Goal: Task Accomplishment & Management: Manage account settings

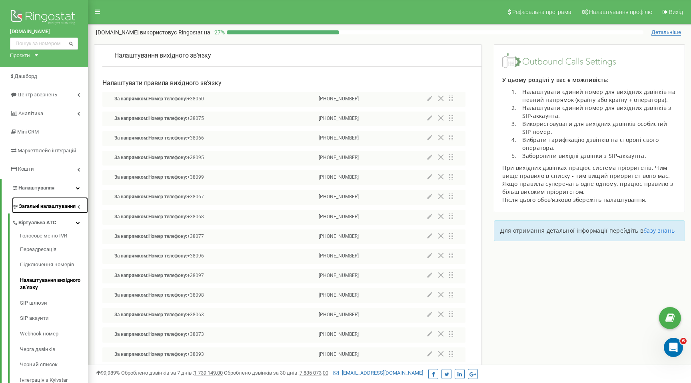
click at [58, 210] on span "Загальні налаштування" at bounding box center [47, 207] width 57 height 8
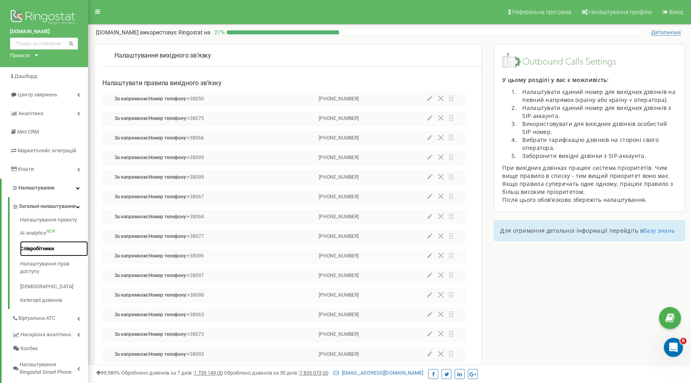
click at [49, 256] on link "Співробітники" at bounding box center [54, 249] width 68 height 16
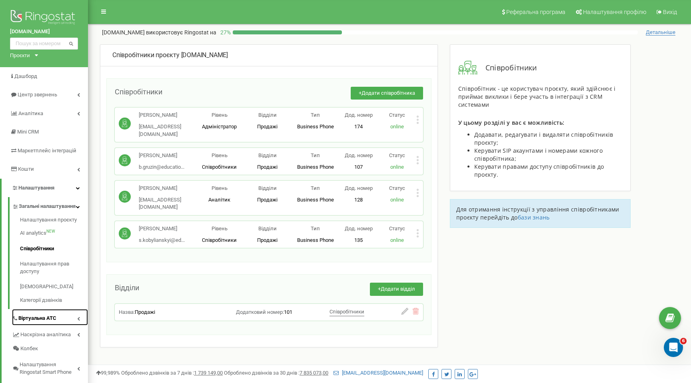
click at [37, 322] on span "Віртуальна АТС" at bounding box center [37, 319] width 38 height 8
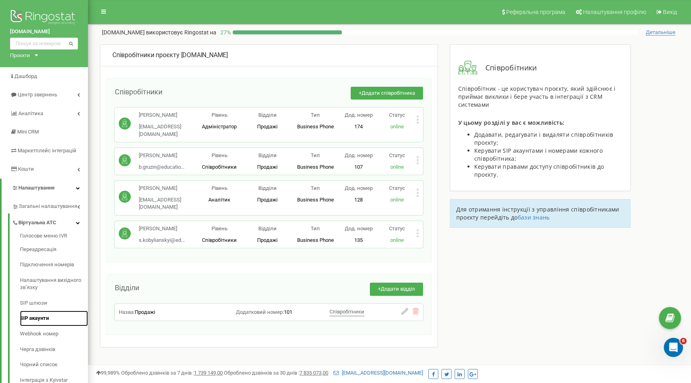
click at [44, 318] on link "SIP акаунти" at bounding box center [54, 319] width 68 height 16
